Goal: Check status: Check status

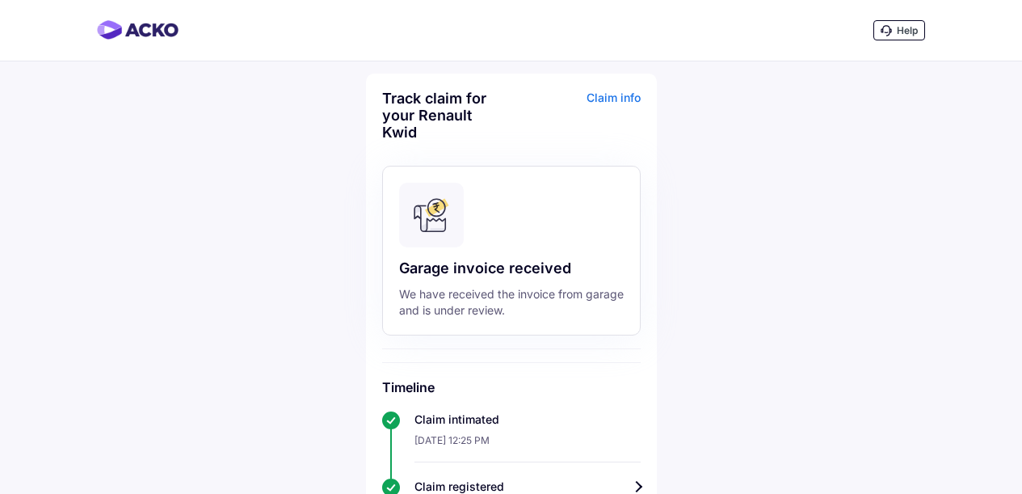
click at [539, 264] on div "Garage invoice received" at bounding box center [511, 267] width 225 height 19
click at [507, 302] on div "We have received the invoice from garage and is under review." at bounding box center [511, 302] width 225 height 32
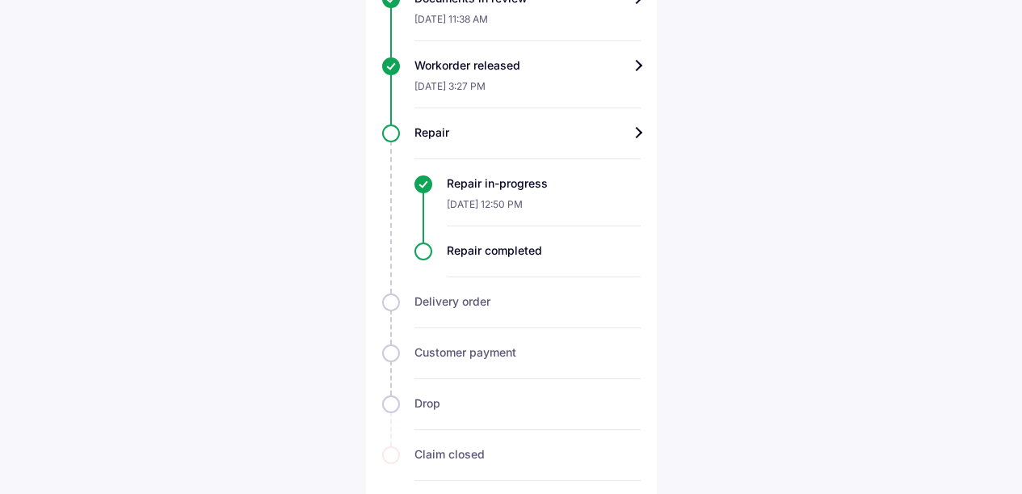
scroll to position [709, 0]
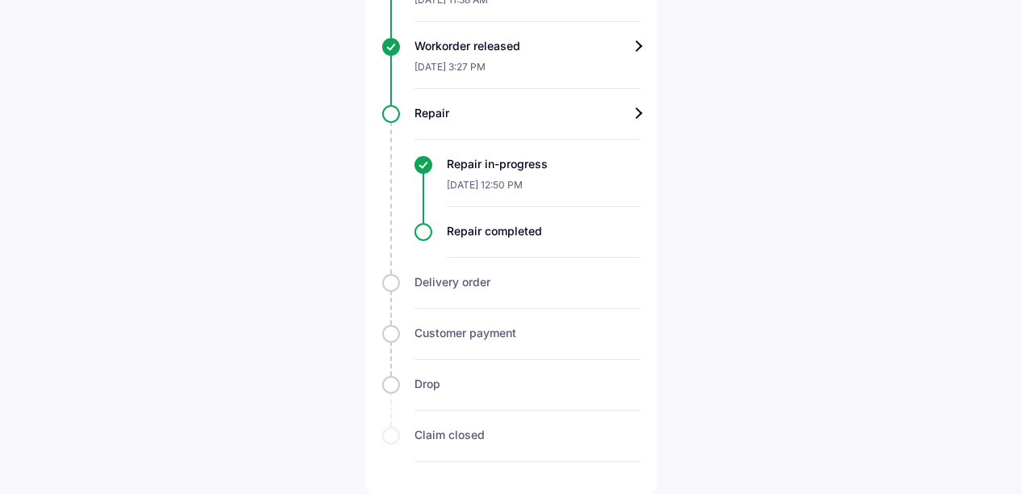
click at [634, 112] on div "Repair" at bounding box center [527, 113] width 226 height 16
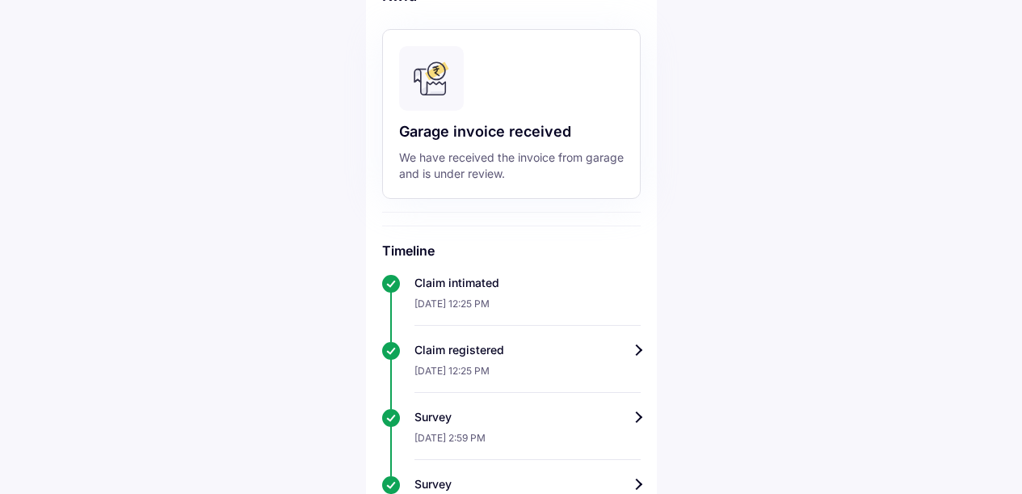
scroll to position [608, 0]
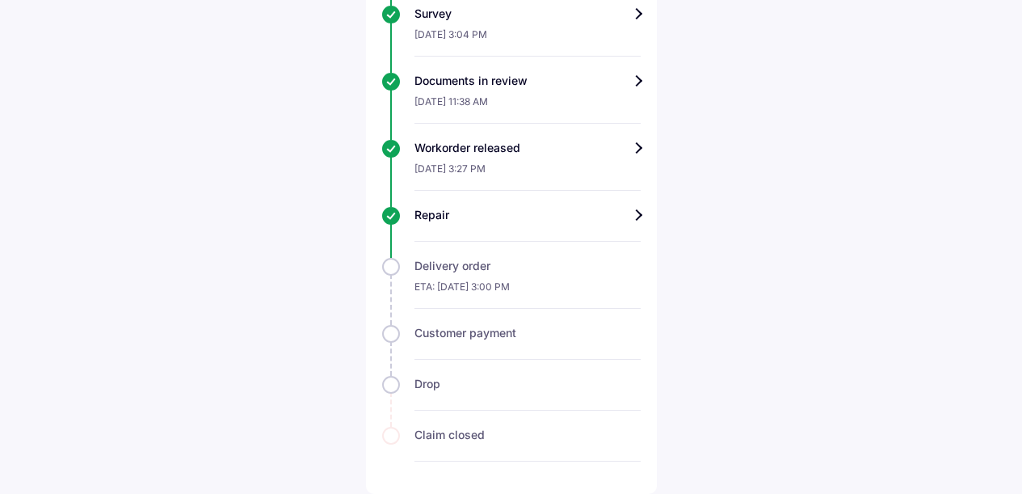
click at [641, 214] on div "Repair" at bounding box center [527, 215] width 226 height 16
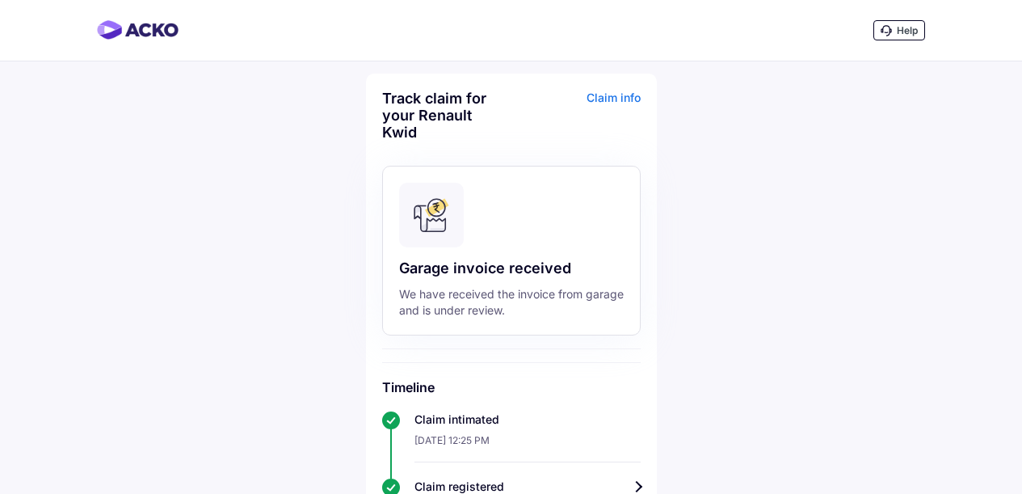
click at [616, 95] on div "Claim info" at bounding box center [577, 121] width 125 height 63
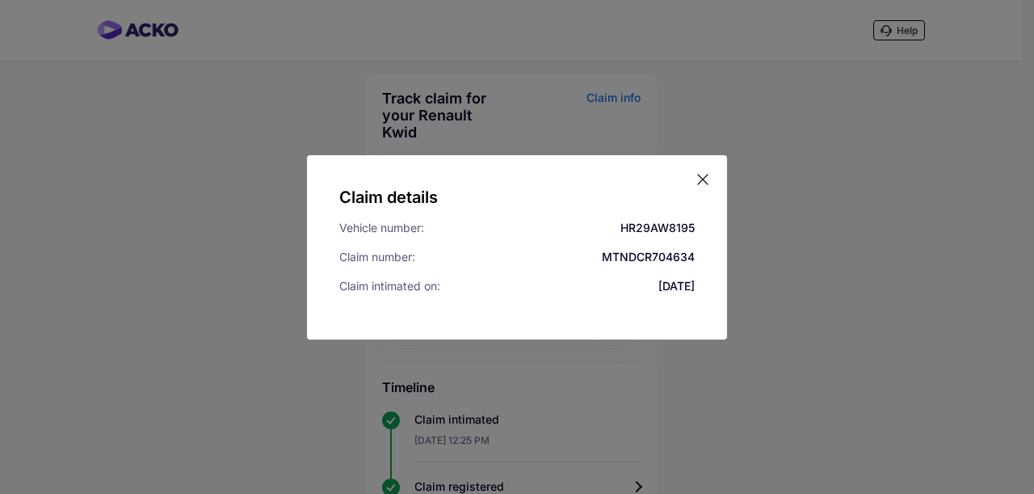
click at [708, 177] on icon at bounding box center [703, 179] width 16 height 16
